Goal: Task Accomplishment & Management: Use online tool/utility

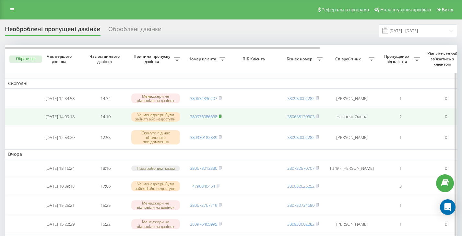
click at [221, 118] on rect at bounding box center [220, 116] width 2 height 3
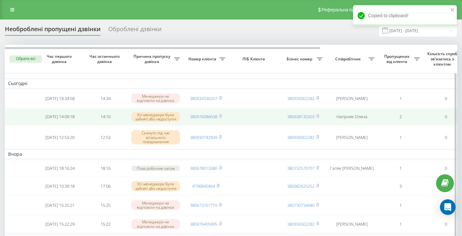
click at [390, 114] on td "2" at bounding box center [400, 116] width 45 height 17
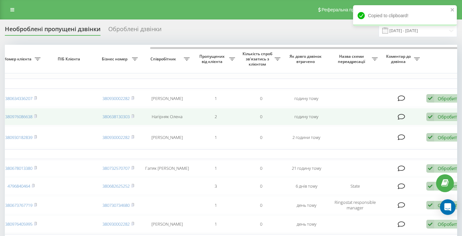
scroll to position [0, 196]
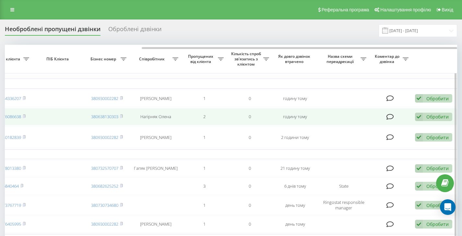
click at [421, 116] on icon at bounding box center [419, 117] width 8 height 9
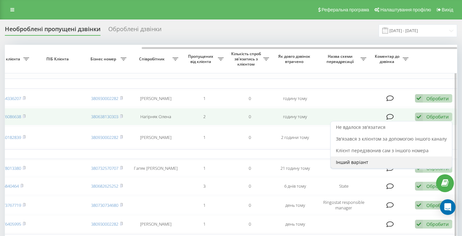
click at [386, 162] on div "Інший варіант" at bounding box center [391, 162] width 121 height 12
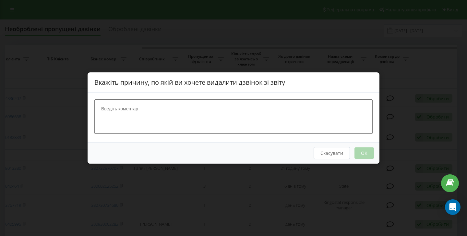
click at [246, 113] on textarea at bounding box center [233, 116] width 278 height 34
type textarea "набрала повторно"
click at [368, 154] on button "OK" at bounding box center [363, 152] width 19 height 11
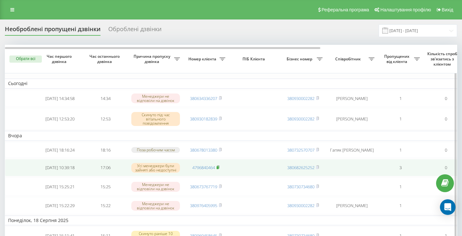
click at [219, 168] on icon at bounding box center [218, 166] width 2 height 3
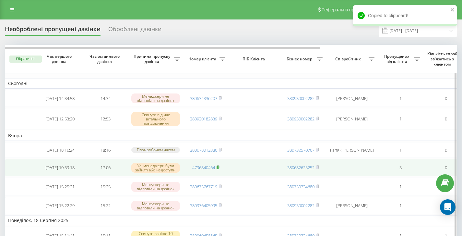
click at [219, 169] on rect at bounding box center [218, 167] width 2 height 3
click at [251, 171] on td at bounding box center [255, 167] width 52 height 17
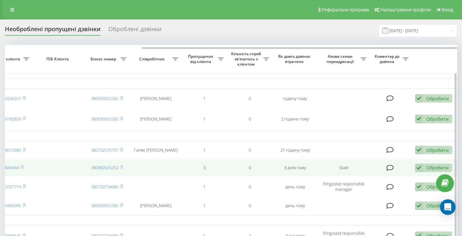
click at [421, 169] on icon at bounding box center [419, 167] width 8 height 9
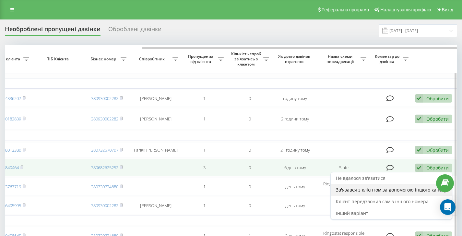
click at [362, 193] on span "Зв'язався з клієнтом за допомогою іншого каналу" at bounding box center [391, 189] width 111 height 6
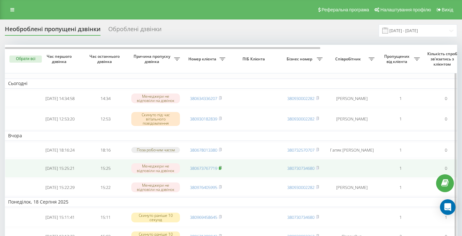
click at [222, 170] on icon at bounding box center [220, 168] width 3 height 4
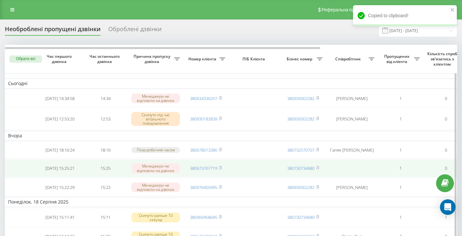
click at [224, 170] on td "380673767719" at bounding box center [205, 168] width 45 height 18
click at [221, 170] on rect at bounding box center [220, 168] width 2 height 3
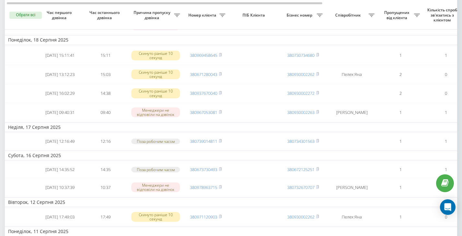
scroll to position [165, 0]
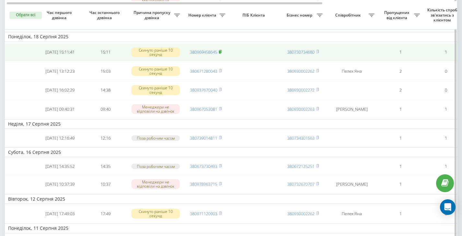
click at [220, 53] on rect at bounding box center [220, 52] width 2 height 3
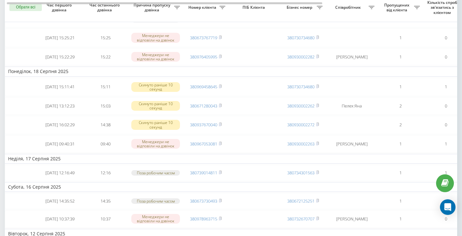
scroll to position [121, 0]
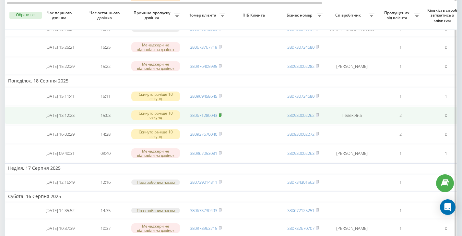
click at [221, 117] on rect at bounding box center [220, 115] width 2 height 3
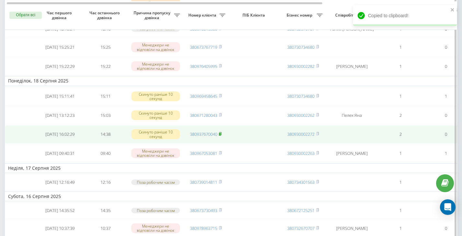
click at [221, 135] on icon at bounding box center [220, 133] width 2 height 3
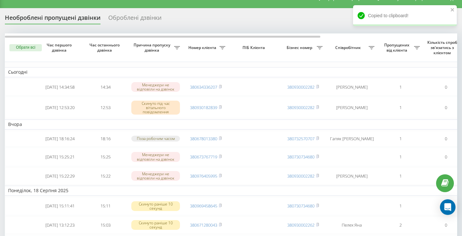
scroll to position [0, 0]
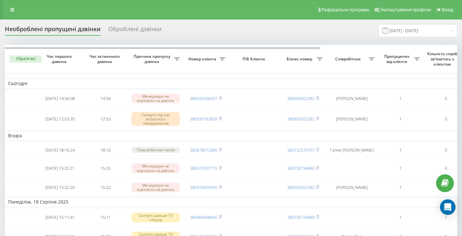
click at [6, 9] on div "Реферальна програма Налаштування профілю Вихід" at bounding box center [231, 9] width 462 height 19
click at [14, 11] on icon at bounding box center [12, 9] width 4 height 5
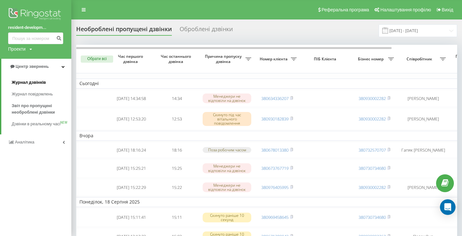
click at [26, 82] on span "Журнал дзвінків" at bounding box center [29, 82] width 34 height 6
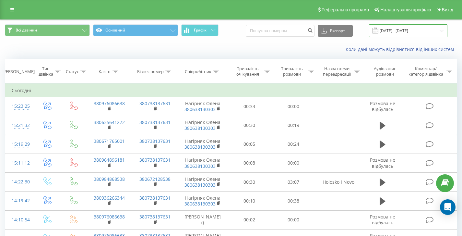
click at [401, 29] on input "21.07.2025 - 21.08.2025" at bounding box center [408, 30] width 78 height 13
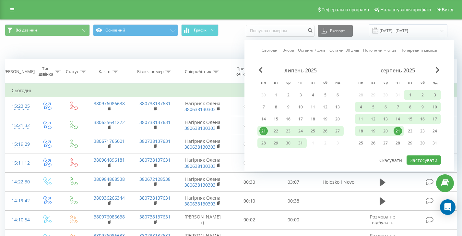
click at [398, 133] on div "21" at bounding box center [398, 131] width 8 height 8
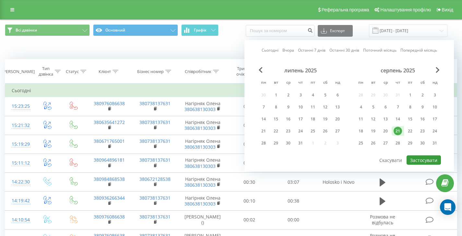
click at [419, 160] on button "Застосувати" at bounding box center [424, 159] width 34 height 9
type input "[DATE] - [DATE]"
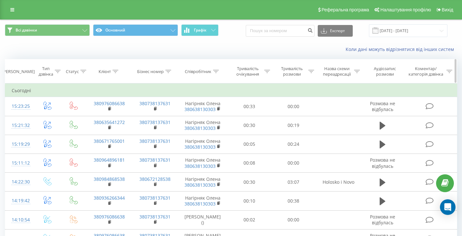
click at [141, 60] on th "Бізнес номер" at bounding box center [155, 71] width 46 height 24
